Goal: Check status: Check status

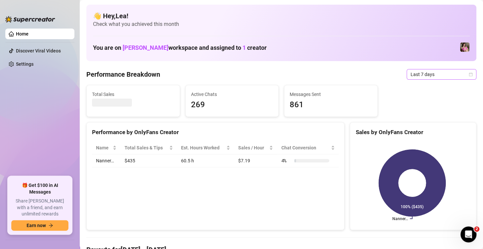
click at [469, 76] on icon "calendar" at bounding box center [471, 74] width 4 height 4
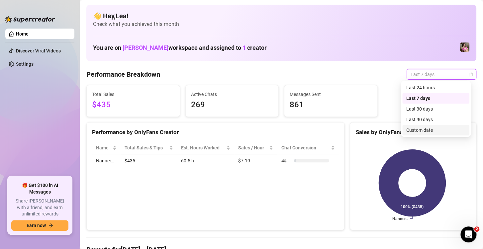
click at [429, 130] on div "Custom date" at bounding box center [435, 130] width 59 height 7
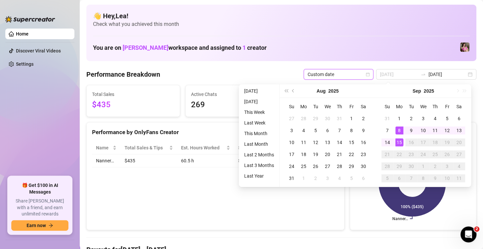
type input "[DATE]"
click at [395, 142] on div "15" at bounding box center [399, 142] width 8 height 8
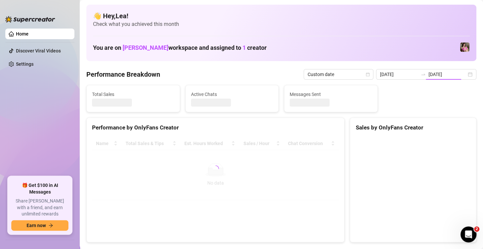
type input "[DATE]"
